Goal: Book appointment/travel/reservation

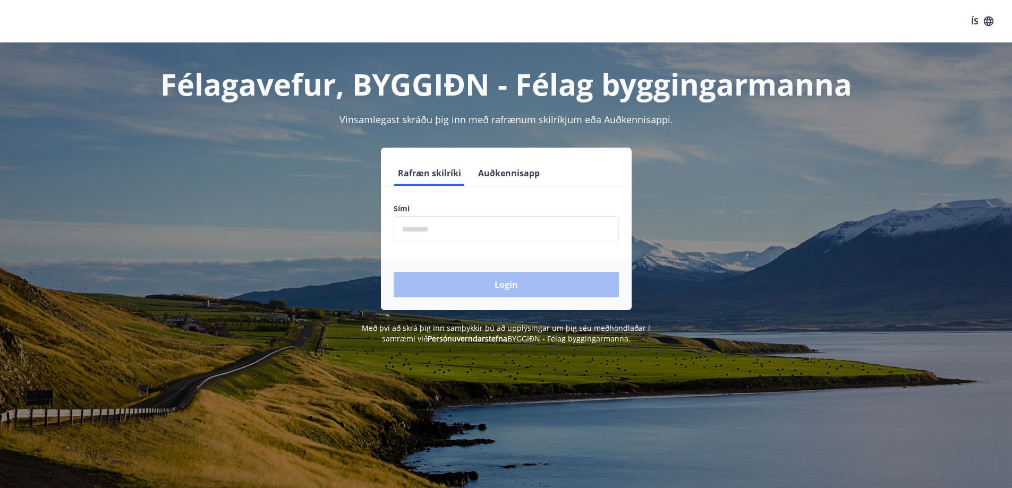
click at [463, 224] on input "phone" at bounding box center [505, 229] width 225 height 26
type input "********"
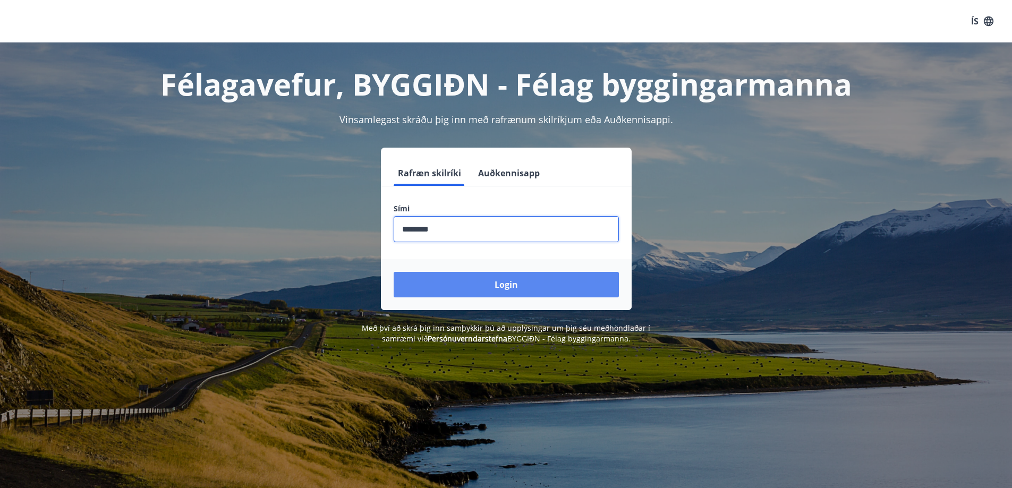
click at [467, 277] on button "Login" at bounding box center [505, 284] width 225 height 25
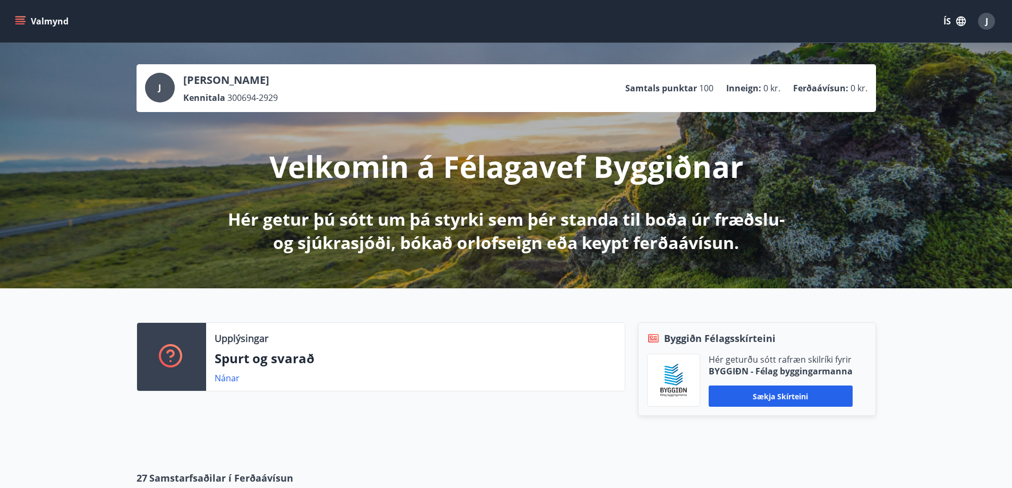
click at [17, 21] on icon "menu" at bounding box center [20, 21] width 11 height 11
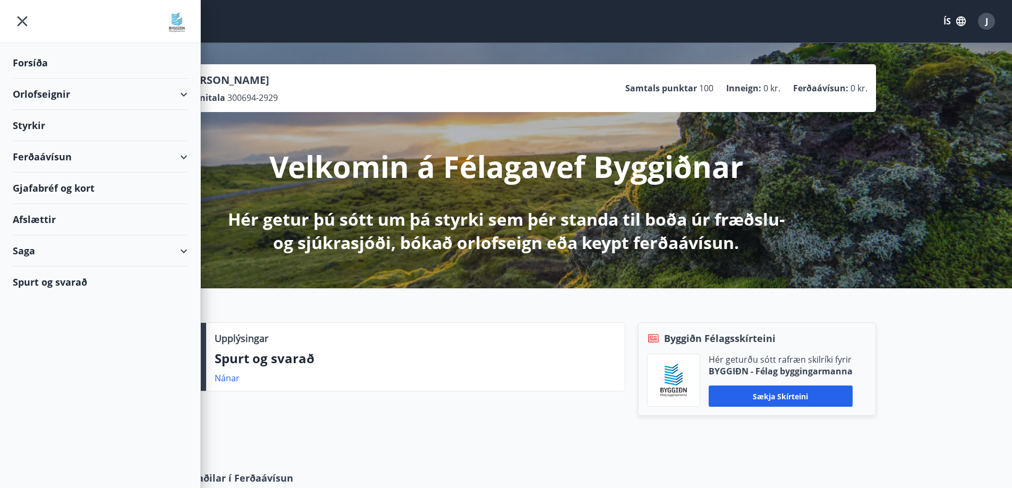
click at [116, 90] on div "Orlofseignir" at bounding box center [100, 94] width 175 height 31
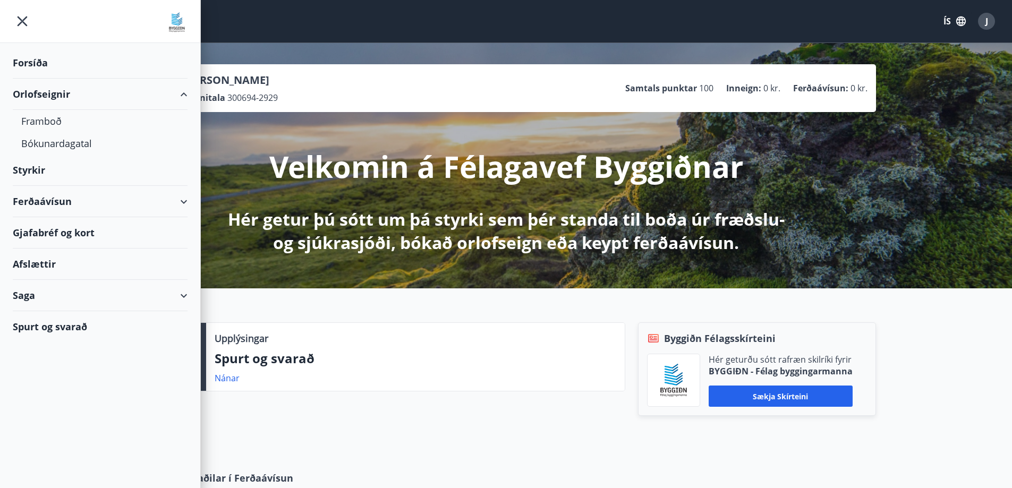
click at [116, 90] on div "Orlofseignir" at bounding box center [100, 94] width 175 height 31
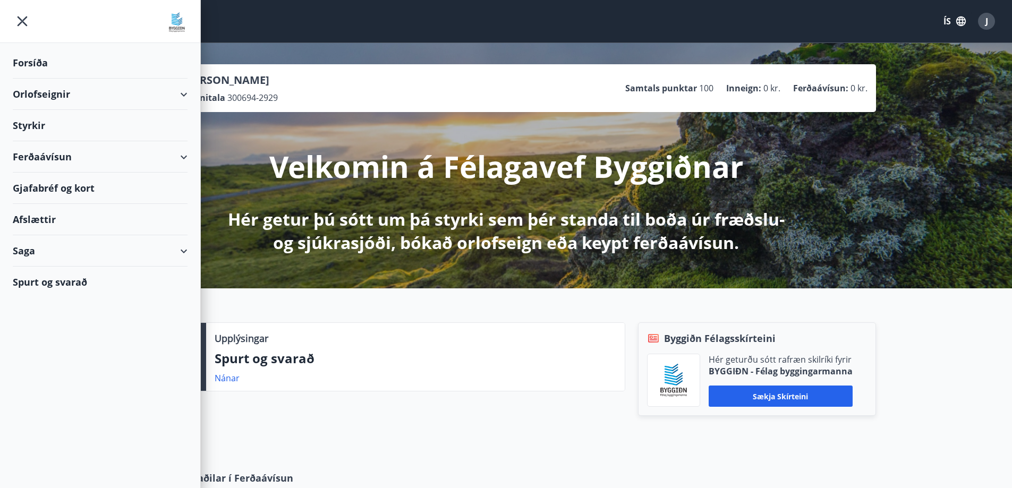
click at [119, 90] on div "Orlofseignir" at bounding box center [100, 94] width 175 height 31
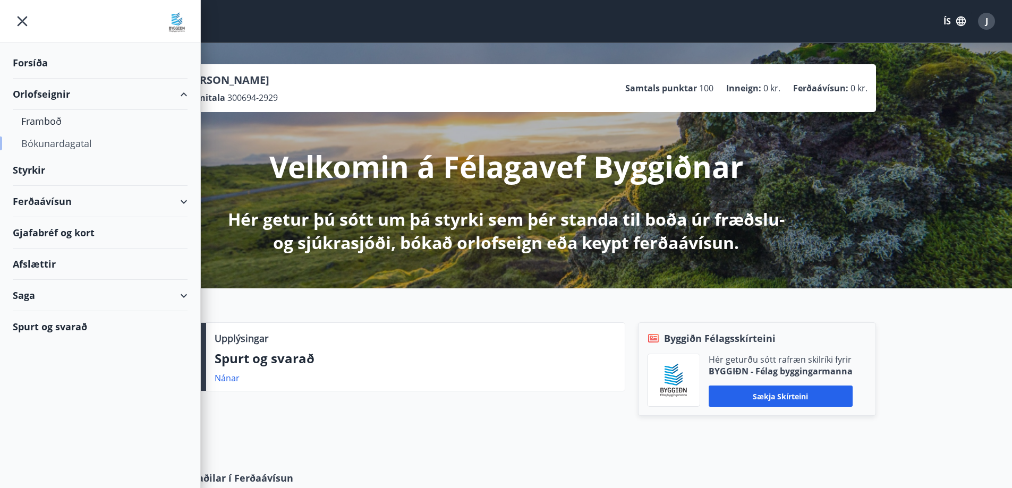
click at [73, 142] on div "Bókunardagatal" at bounding box center [100, 143] width 158 height 22
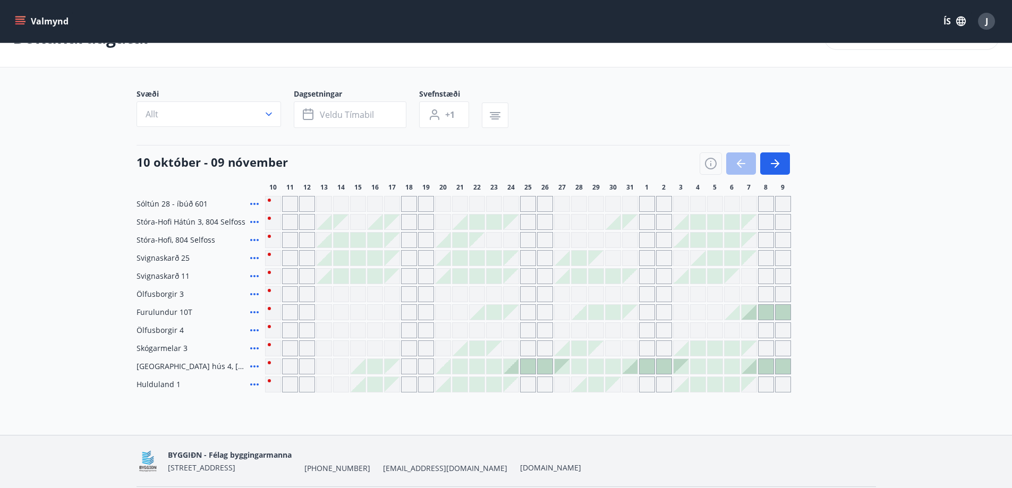
scroll to position [53, 0]
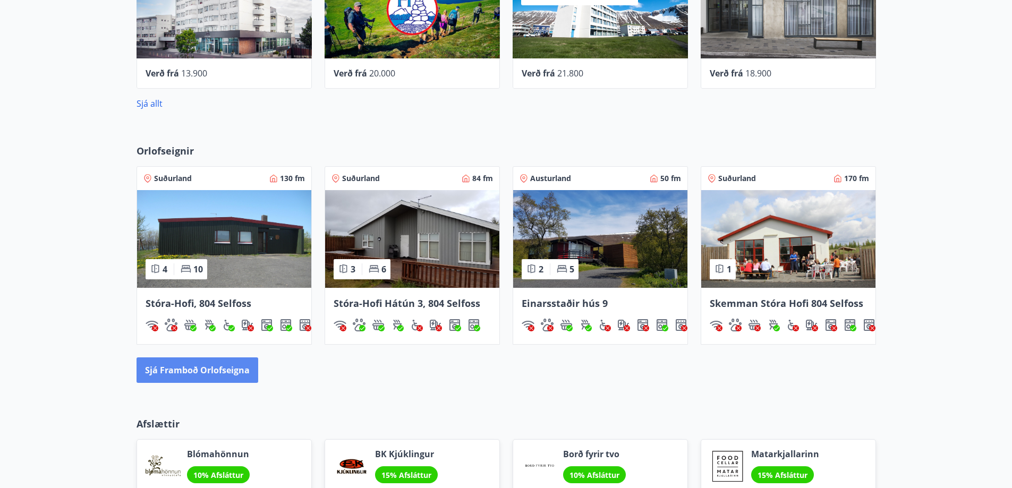
scroll to position [549, 0]
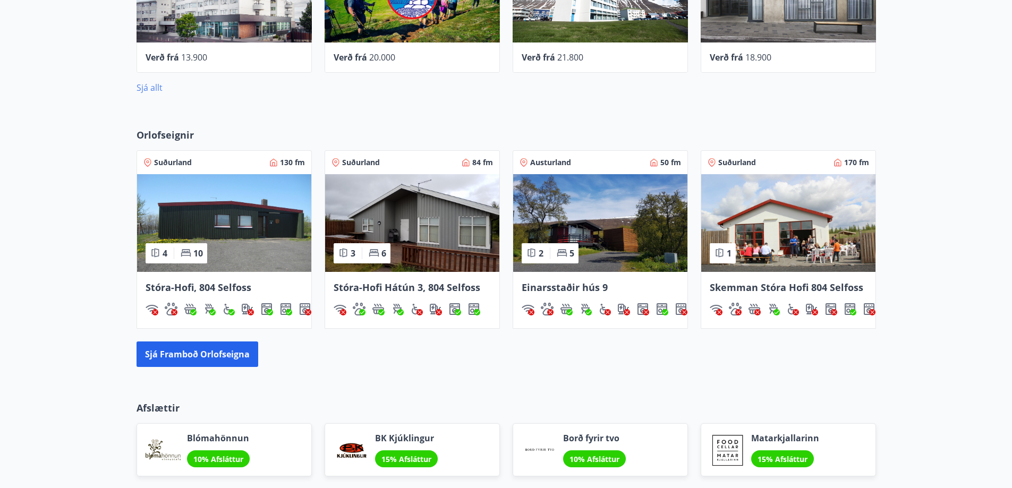
click at [147, 85] on link "Sjá allt" at bounding box center [149, 88] width 26 height 12
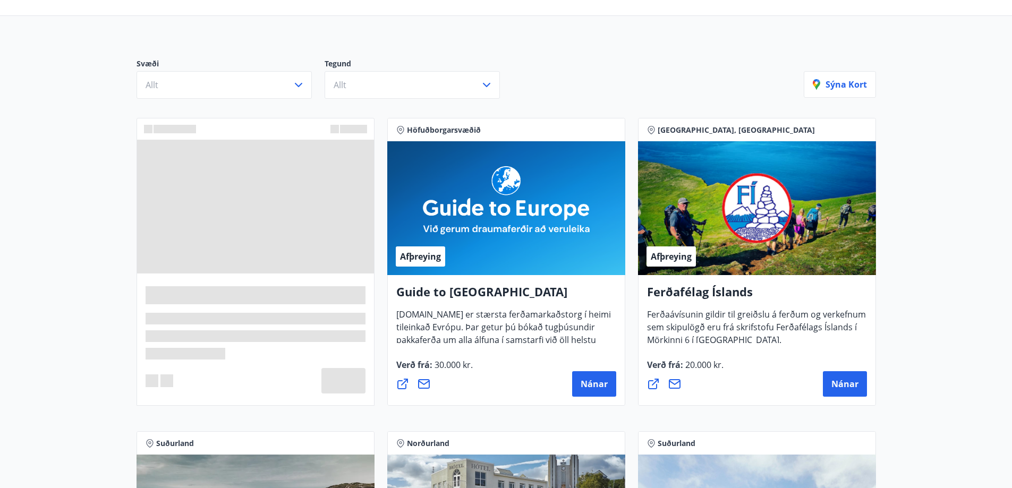
scroll to position [106, 0]
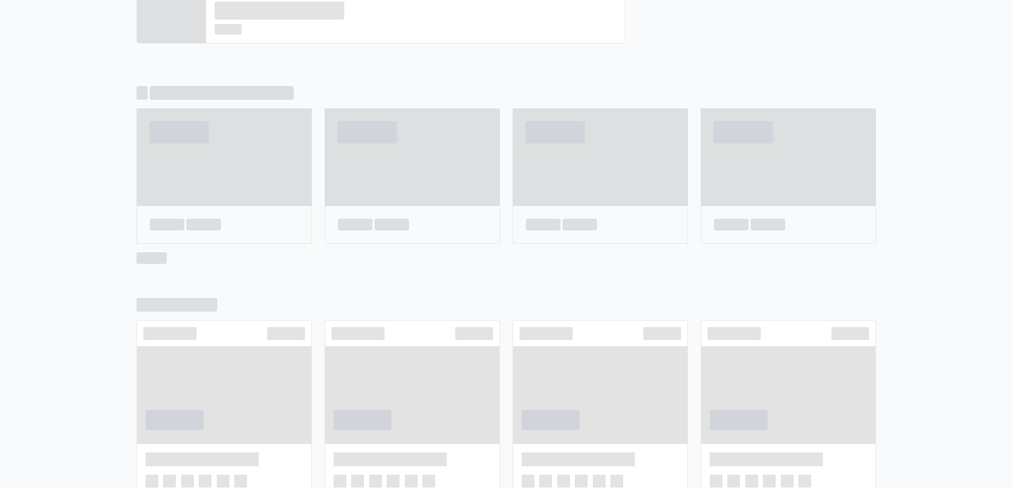
scroll to position [580, 0]
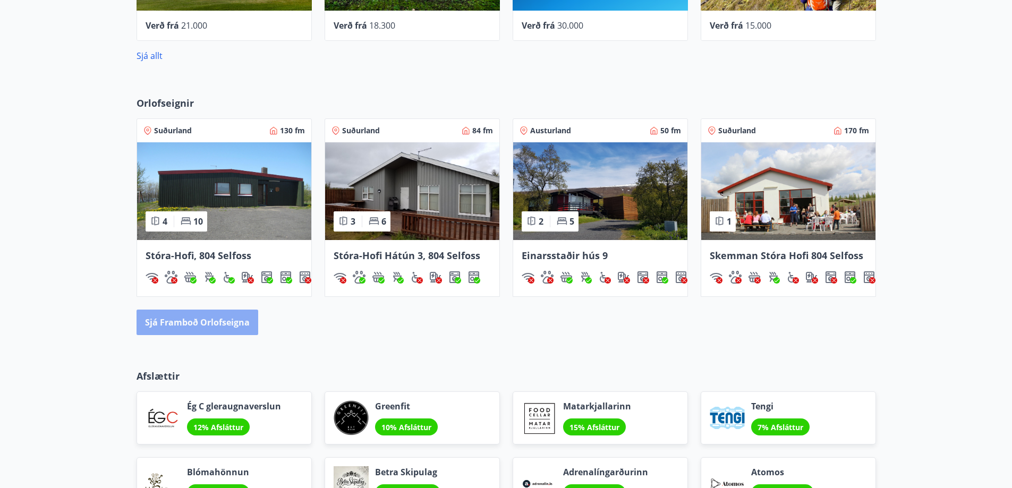
click at [241, 323] on button "Sjá framboð orlofseigna" at bounding box center [197, 322] width 122 height 25
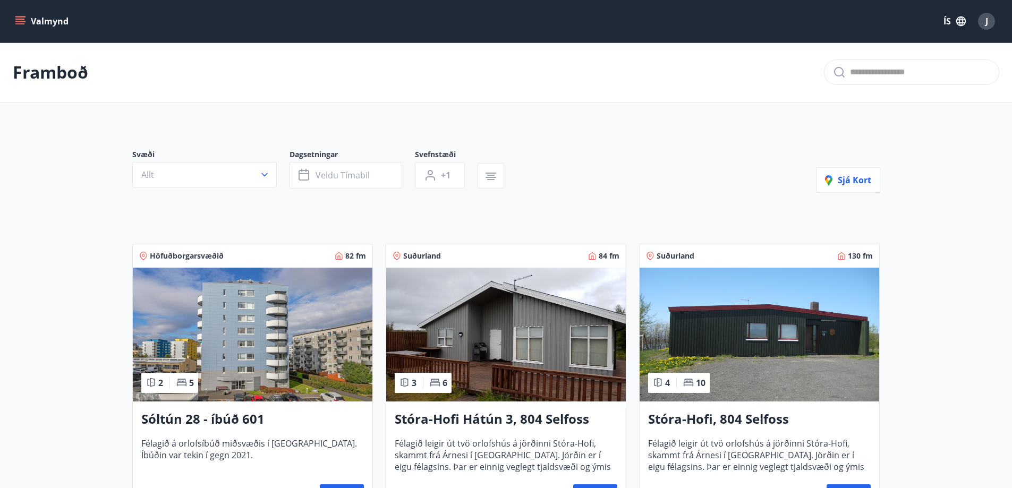
click at [29, 19] on button "Valmynd" at bounding box center [43, 21] width 60 height 19
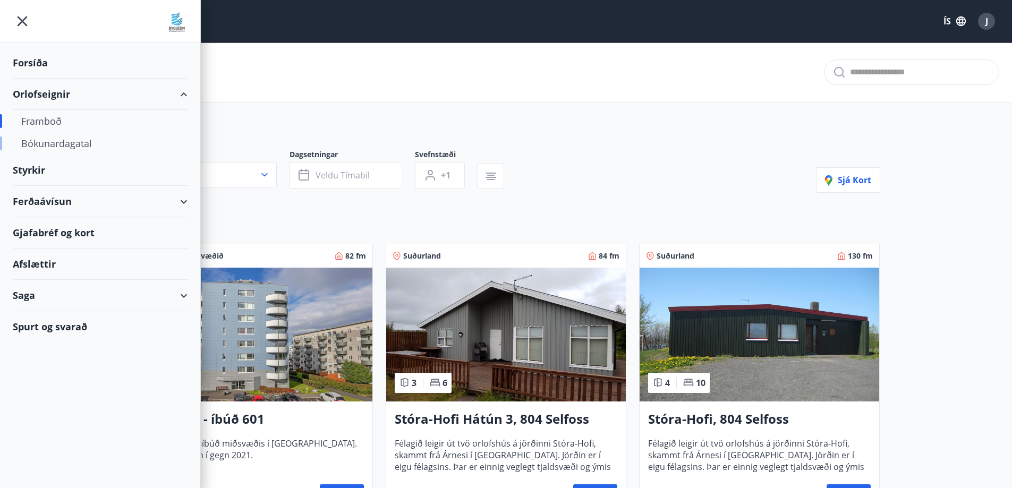
click at [81, 144] on div "Bókunardagatal" at bounding box center [100, 143] width 158 height 22
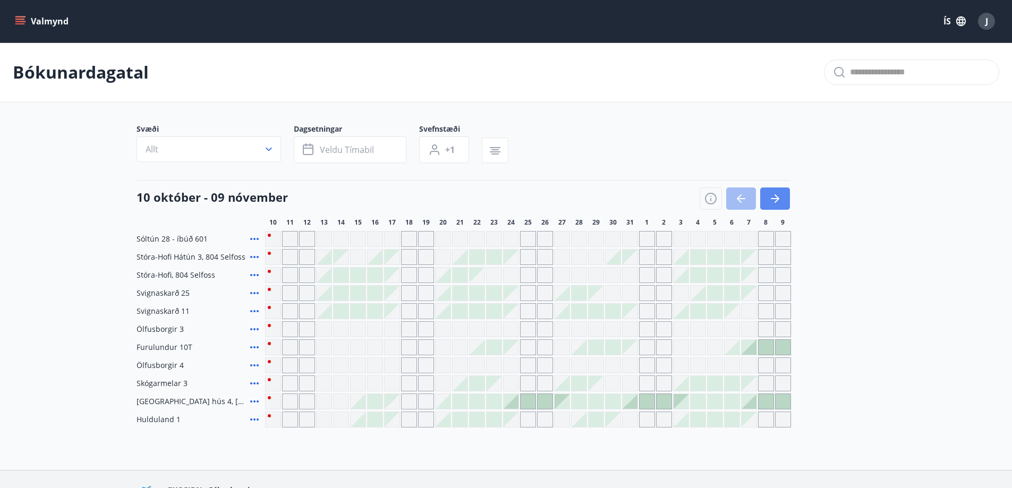
click at [765, 198] on button "button" at bounding box center [775, 198] width 30 height 22
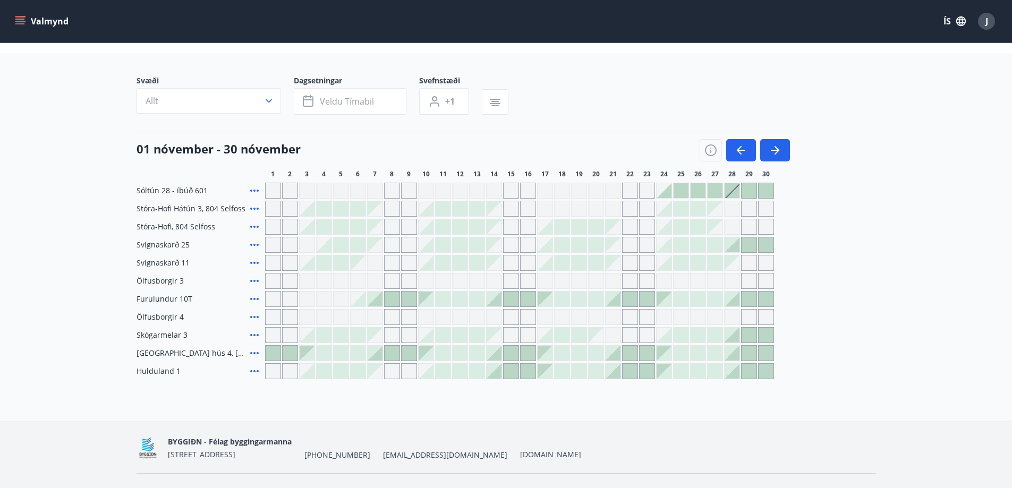
scroll to position [71, 0]
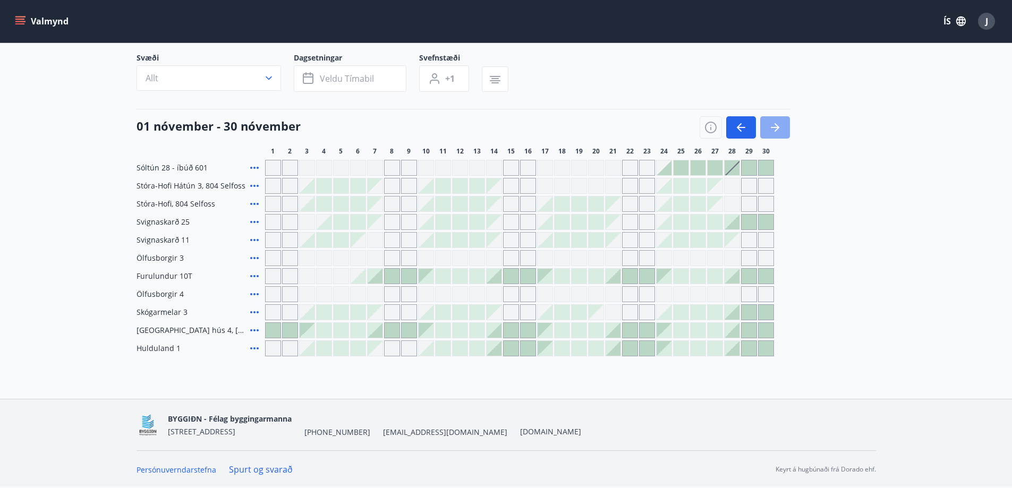
click at [783, 130] on button "button" at bounding box center [775, 127] width 30 height 22
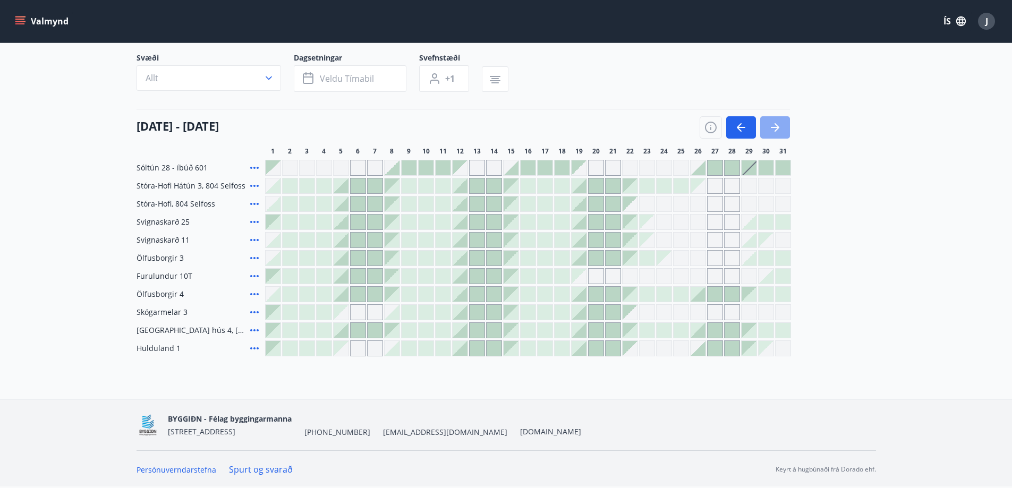
click at [783, 130] on button "button" at bounding box center [775, 127] width 30 height 22
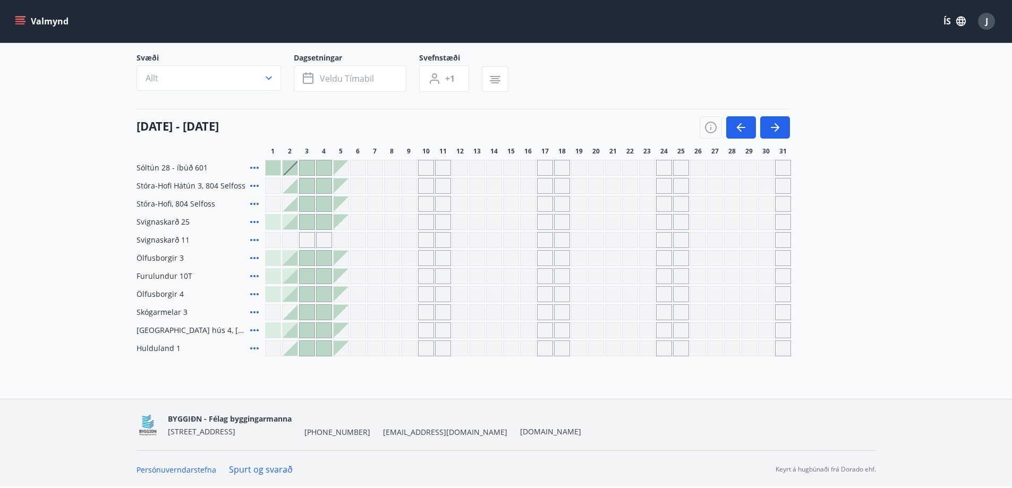
click at [20, 22] on icon "menu" at bounding box center [20, 21] width 11 height 11
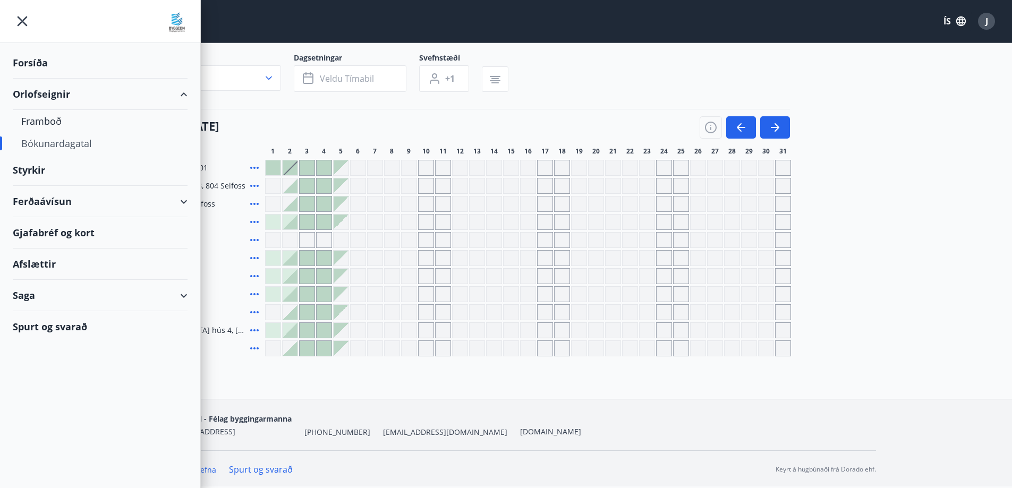
click at [349, 127] on div "[DATE] - [DATE]" at bounding box center [462, 124] width 653 height 30
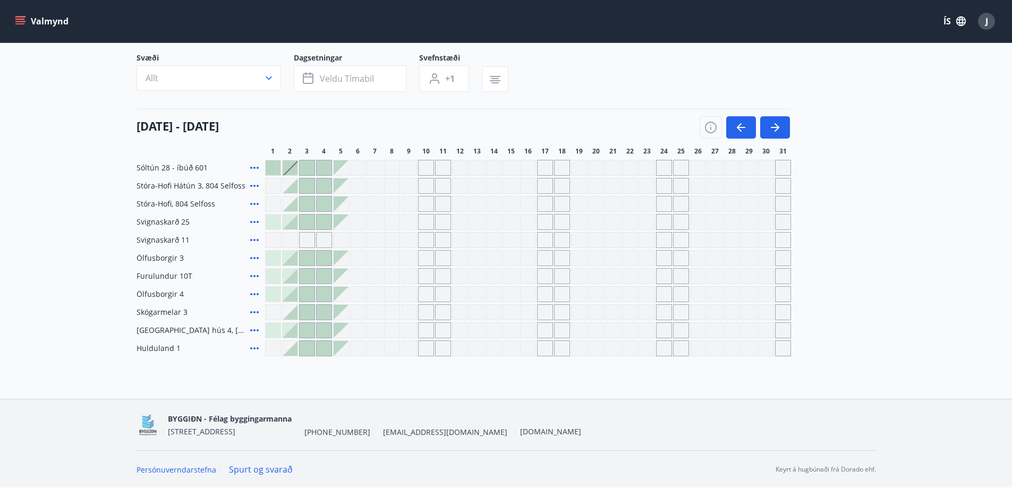
click at [56, 24] on button "Valmynd" at bounding box center [43, 21] width 60 height 19
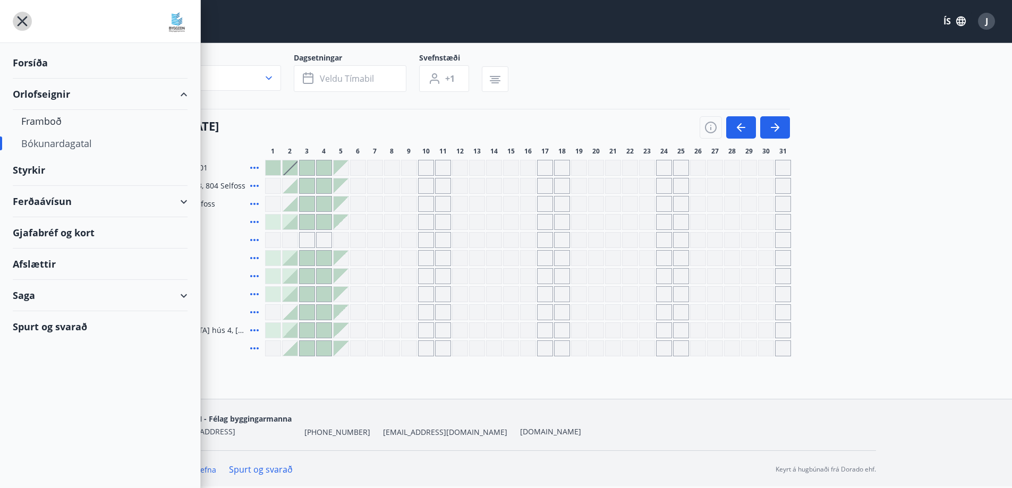
click at [22, 21] on icon "menu" at bounding box center [22, 21] width 2 height 2
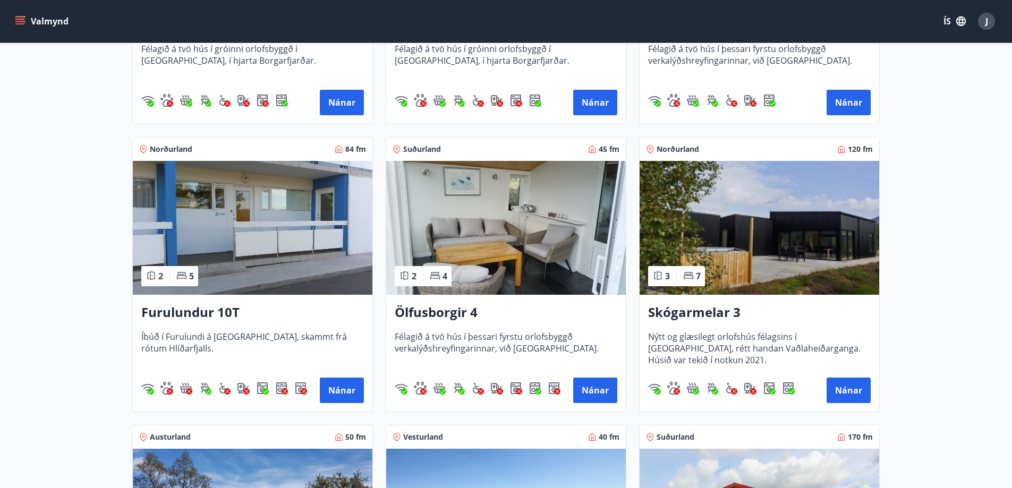
scroll to position [690, 0]
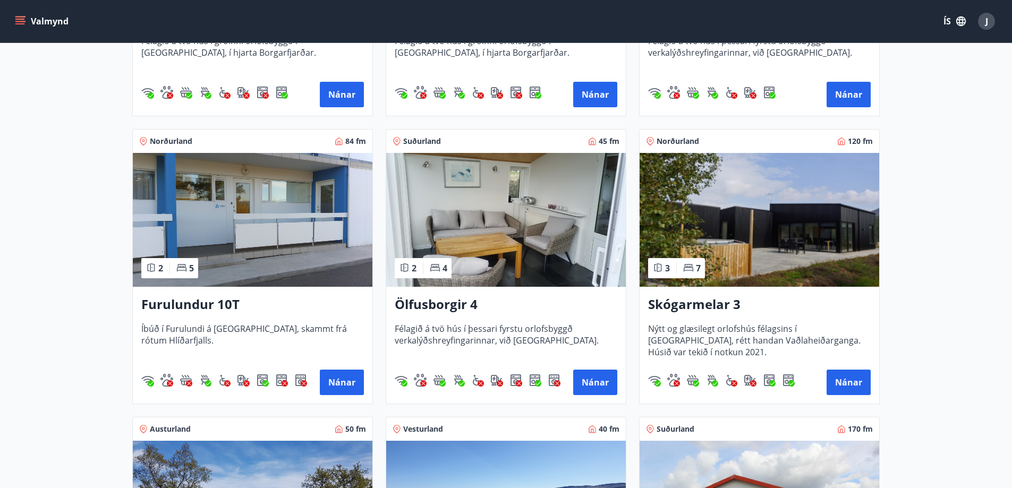
click at [822, 253] on img at bounding box center [758, 220] width 239 height 134
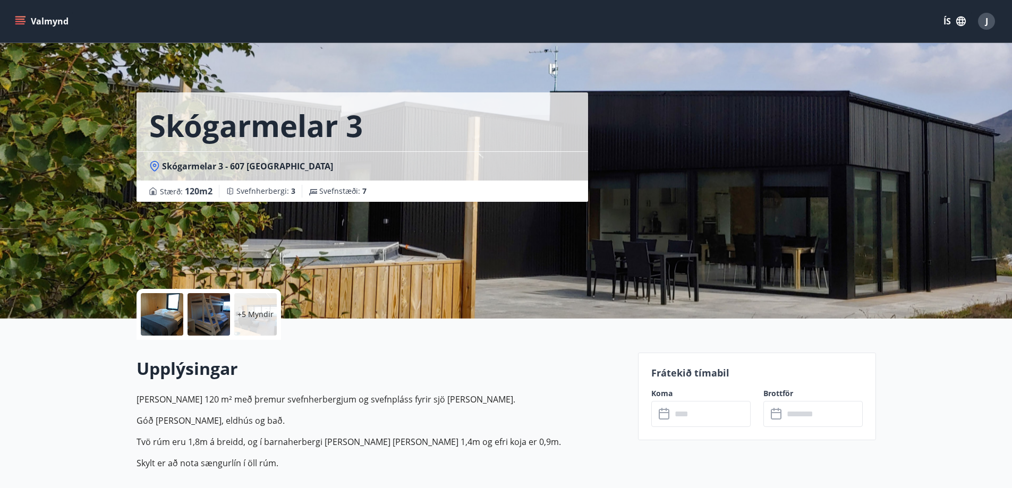
click at [241, 313] on p "+5 Myndir" at bounding box center [255, 314] width 36 height 11
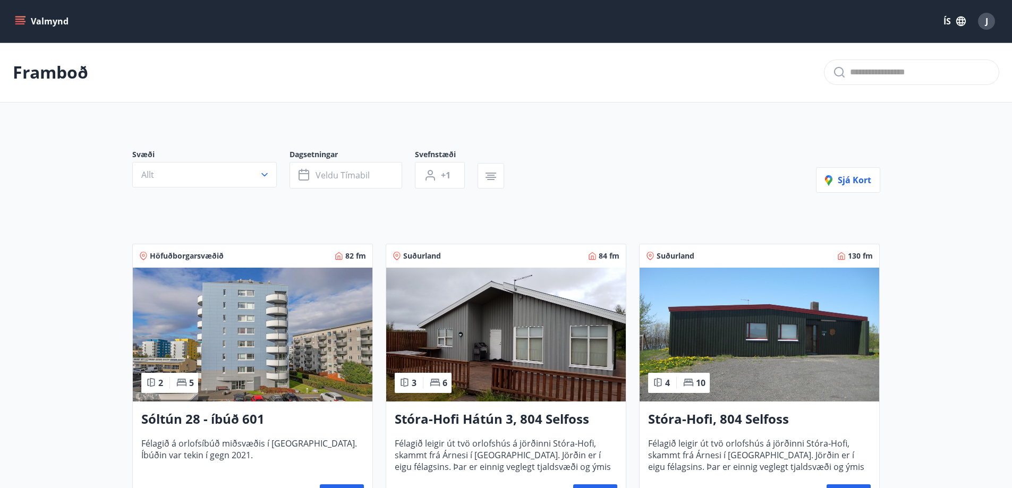
click at [19, 19] on icon "menu" at bounding box center [20, 19] width 10 height 1
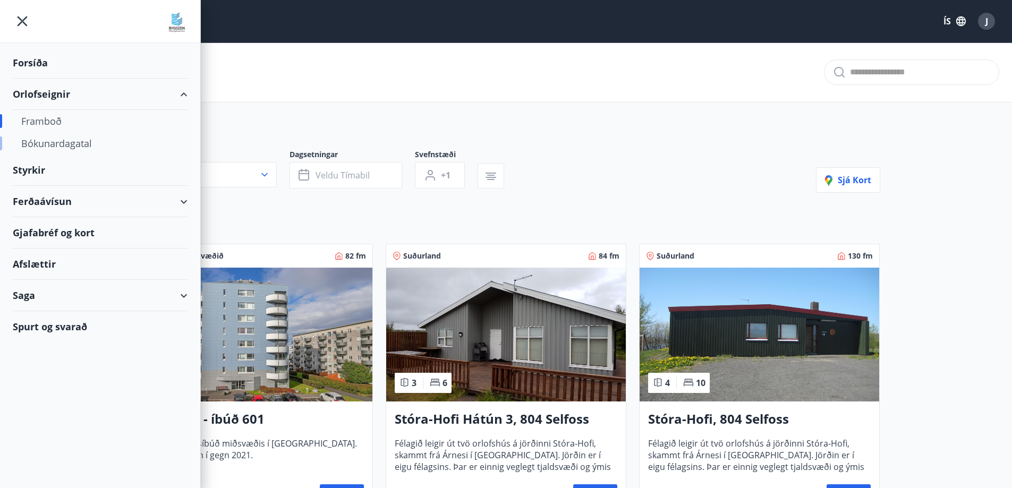
click at [82, 141] on div "Bókunardagatal" at bounding box center [100, 143] width 158 height 22
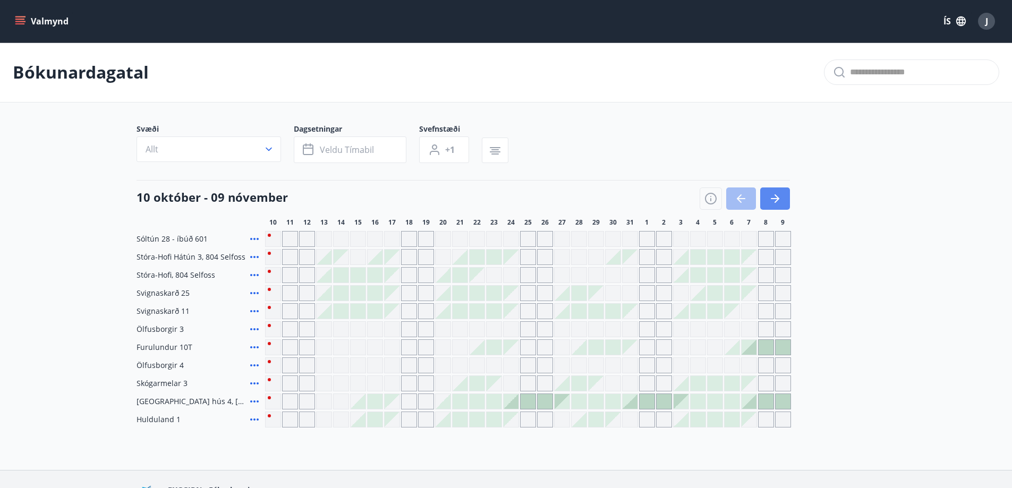
click at [783, 195] on button "button" at bounding box center [775, 198] width 30 height 22
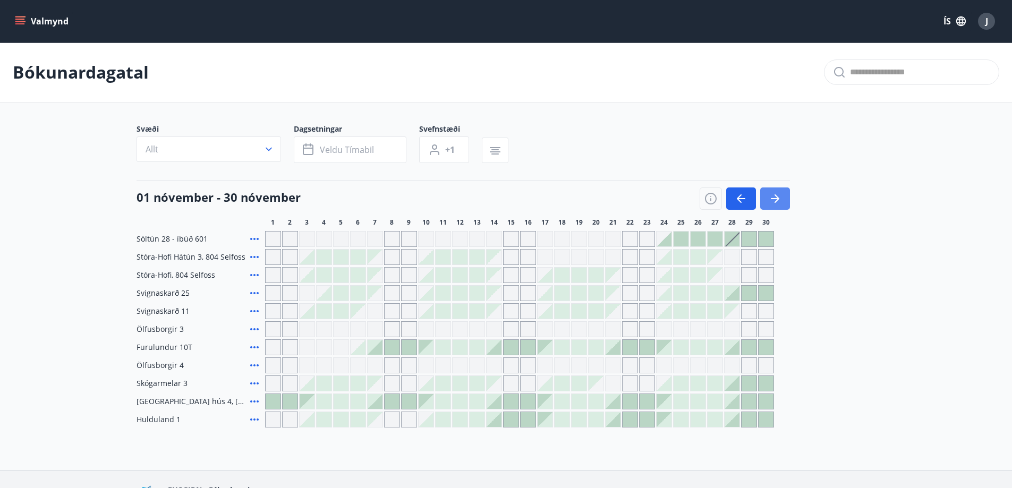
click at [782, 195] on button "button" at bounding box center [775, 198] width 30 height 22
